Goal: Task Accomplishment & Management: Use online tool/utility

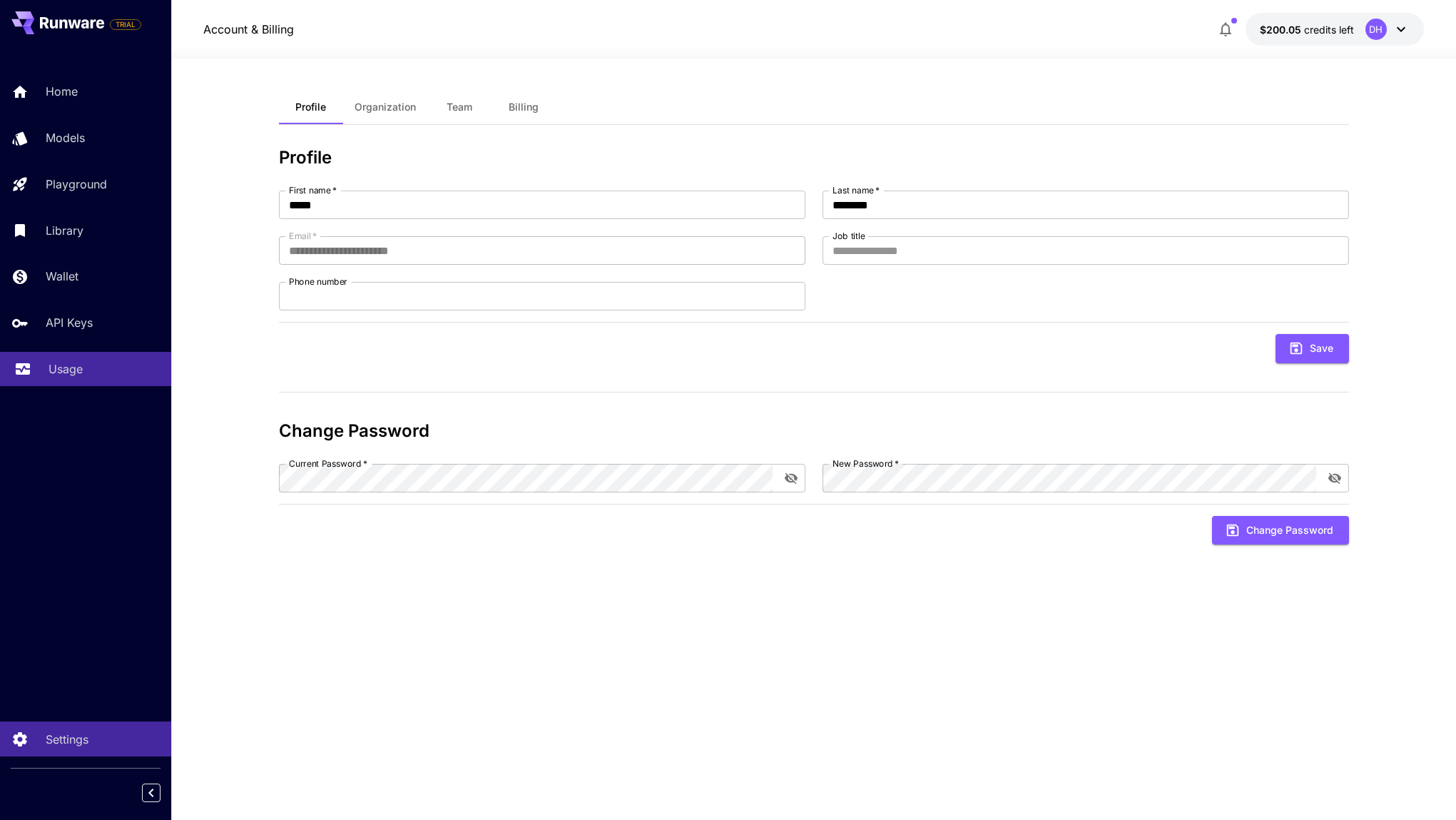
click at [76, 359] on link "Usage" at bounding box center [86, 370] width 171 height 35
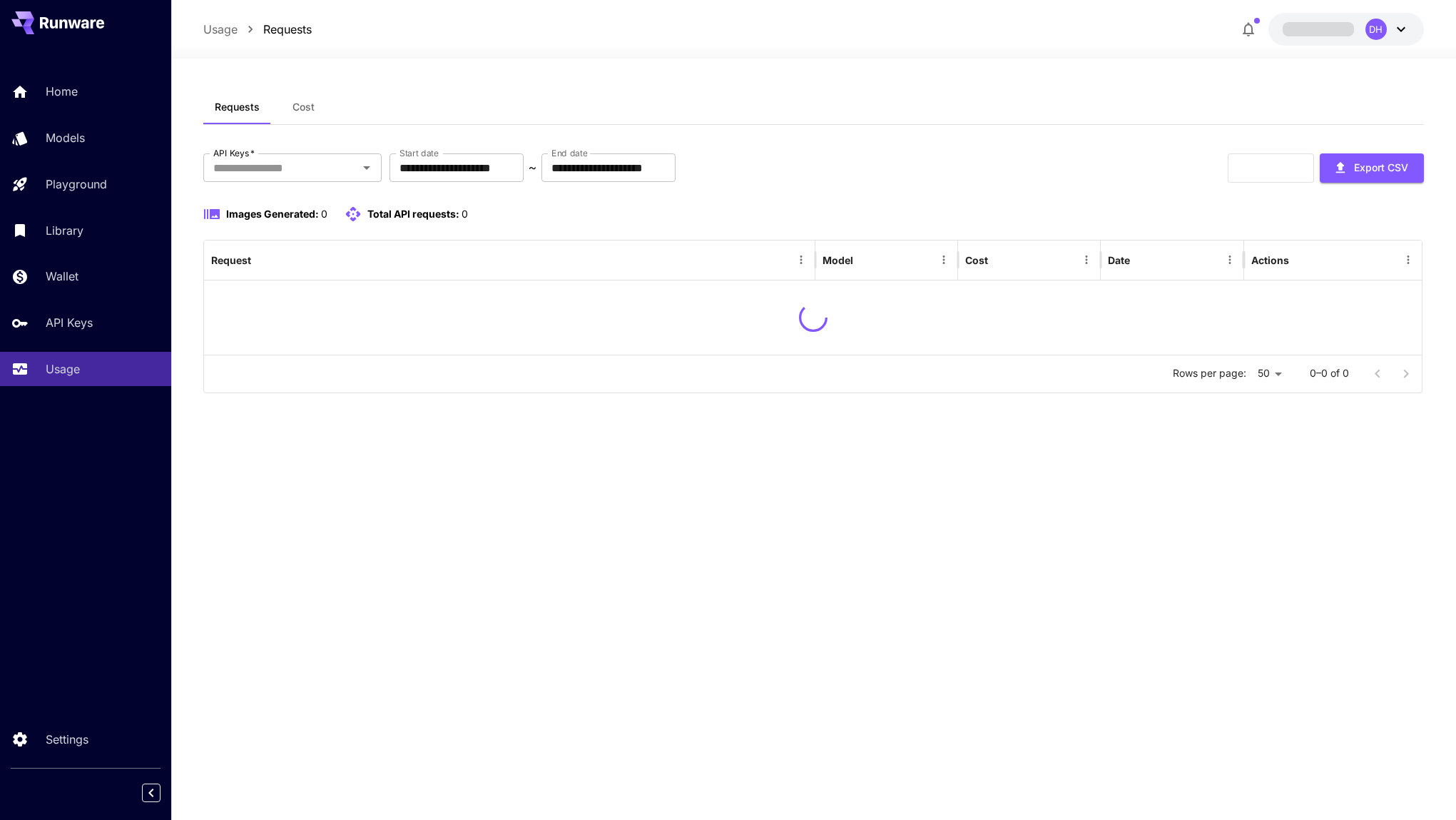
click at [76, 359] on link "Usage" at bounding box center [86, 370] width 171 height 35
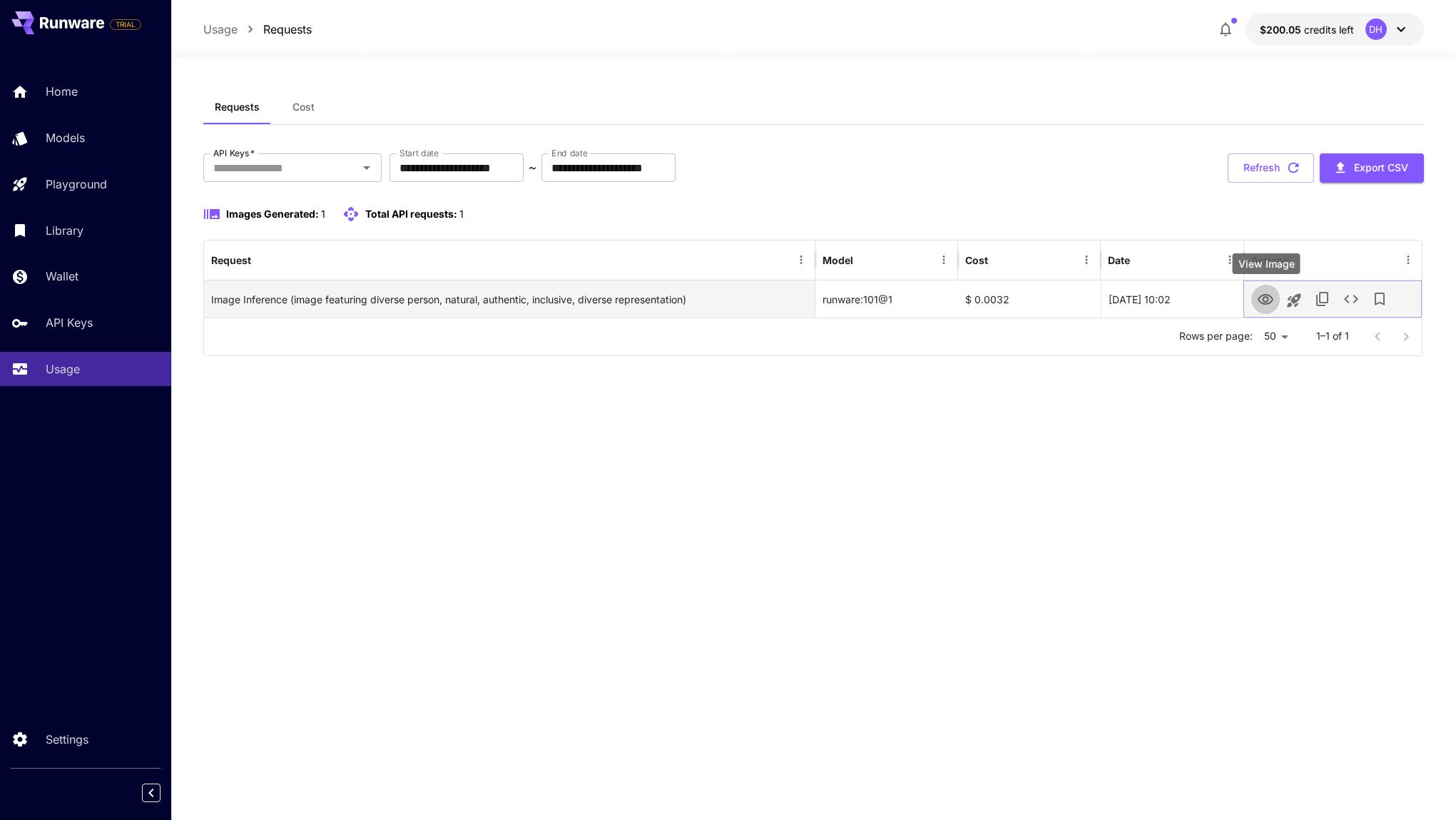
click at [1271, 300] on icon "View Image" at bounding box center [1265, 299] width 17 height 17
drag, startPoint x: 823, startPoint y: 300, endPoint x: 899, endPoint y: 300, distance: 76.0
click at [899, 300] on div "runware:101@1" at bounding box center [887, 299] width 143 height 37
copy div "runware:101@1"
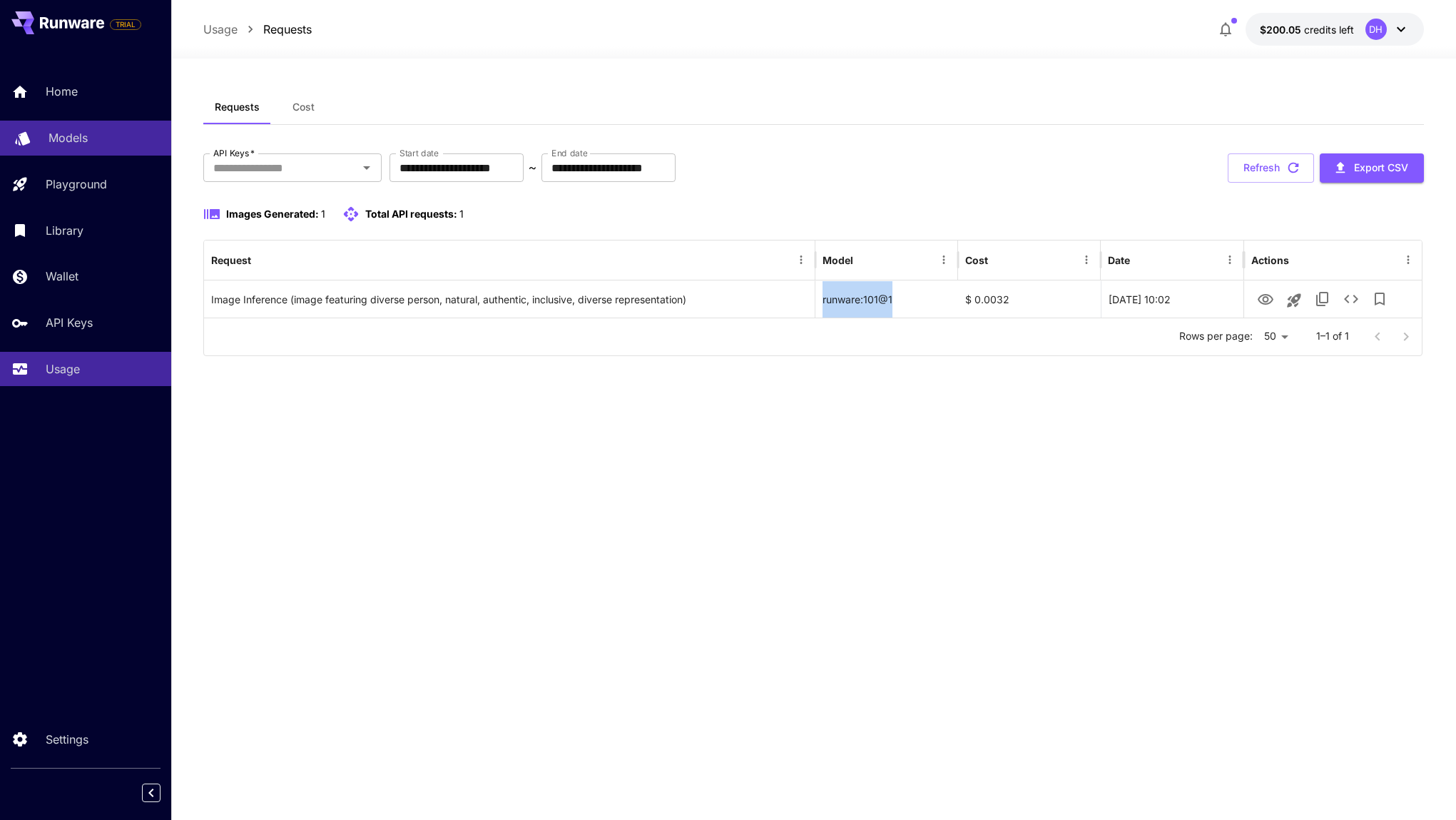
click at [72, 130] on p "Models" at bounding box center [68, 137] width 39 height 17
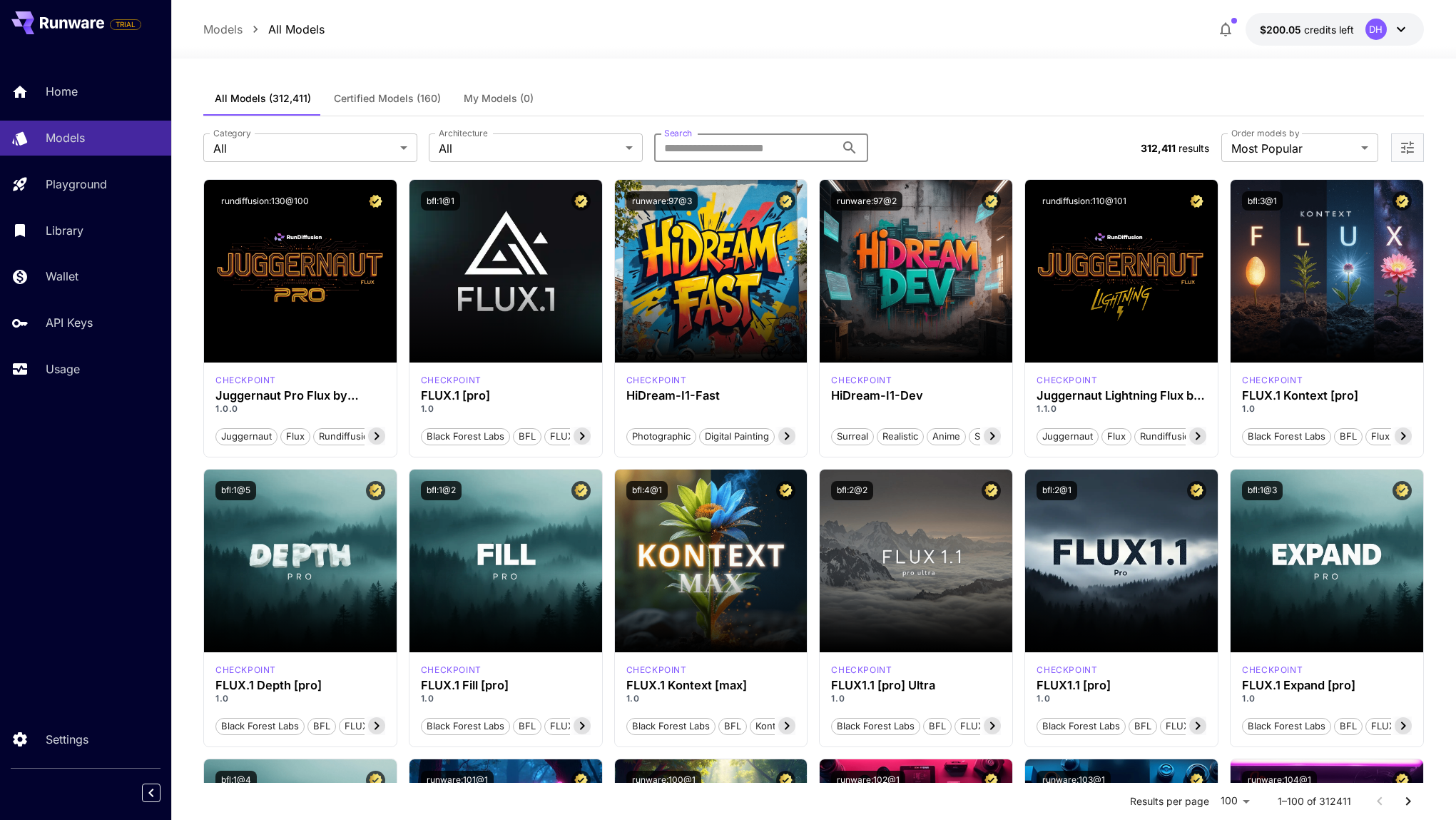
click at [687, 154] on input "Search" at bounding box center [744, 147] width 181 height 28
paste input "**********"
type input "**********"
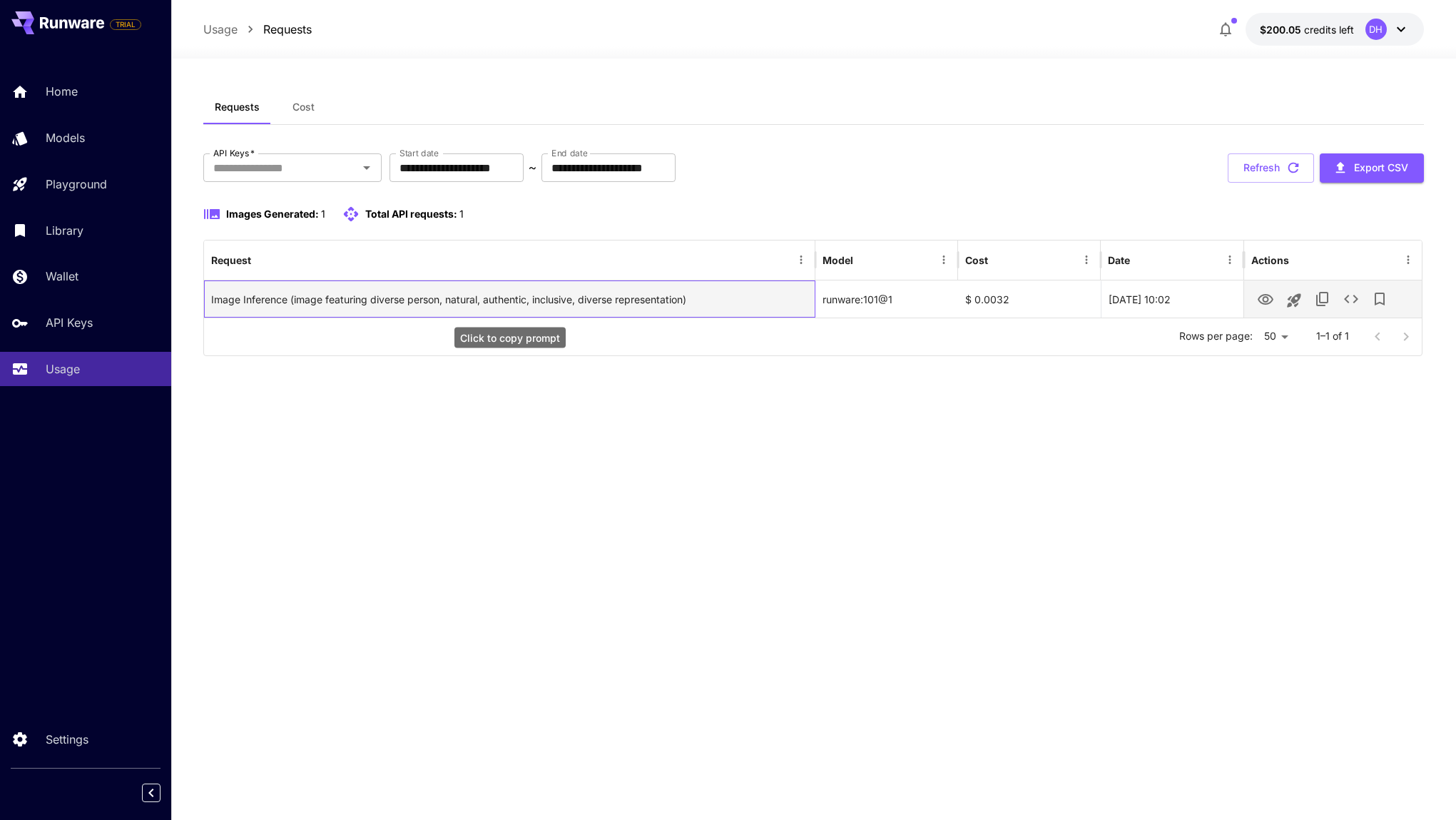
click at [454, 305] on div "Image Inference (image featuring diverse person, natural, authentic, inclusive,…" at bounding box center [509, 299] width 597 height 36
